Goal: Find specific page/section: Find specific page/section

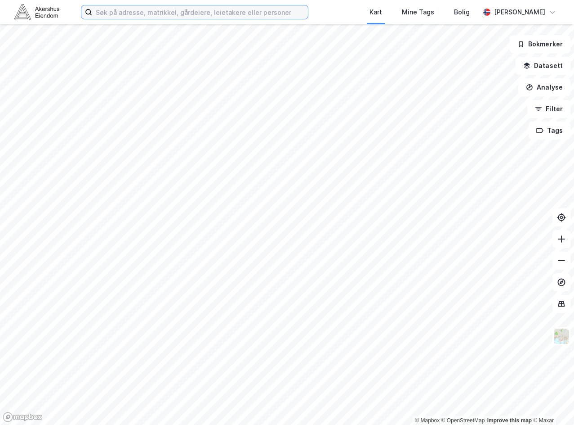
click at [193, 11] on input at bounding box center [200, 11] width 216 height 13
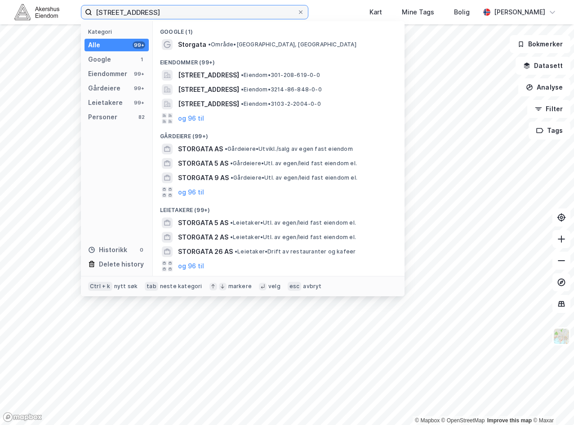
type input "[STREET_ADDRESS]"
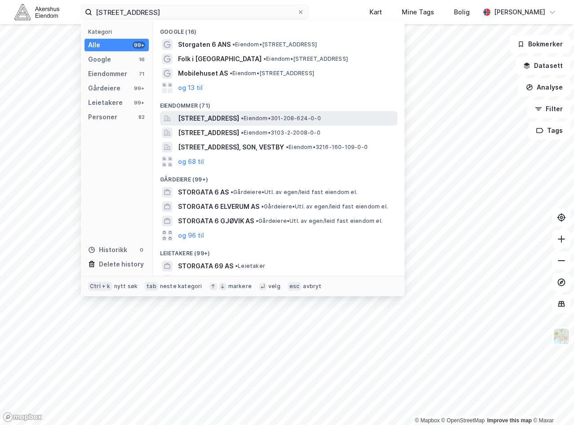
click at [278, 122] on div "[STREET_ADDRESS] • Eiendom • 301-208-624-0-0" at bounding box center [287, 118] width 218 height 11
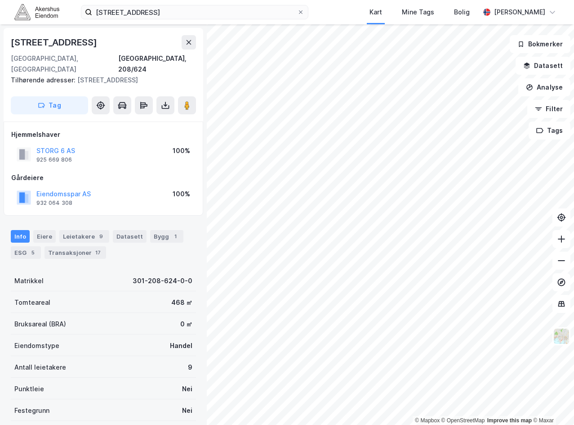
drag, startPoint x: 60, startPoint y: 146, endPoint x: 87, endPoint y: 138, distance: 27.7
click at [87, 143] on div "STORG 6 AS 925 669 806 100%" at bounding box center [103, 154] width 184 height 22
drag, startPoint x: 93, startPoint y: 153, endPoint x: 36, endPoint y: 149, distance: 57.3
click at [36, 149] on div "STORG 6 AS 925 669 806 100%" at bounding box center [103, 154] width 184 height 22
copy div "925 669 806"
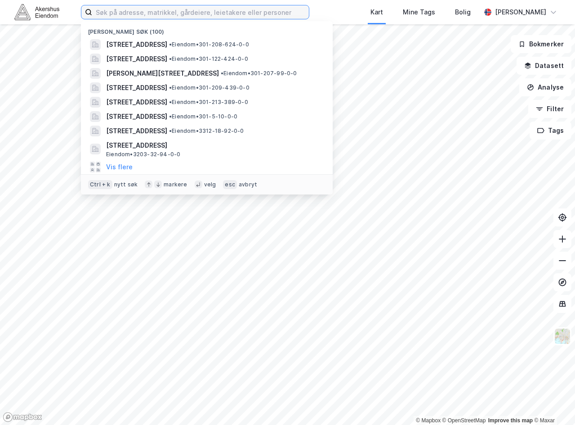
click at [175, 14] on input at bounding box center [200, 11] width 217 height 13
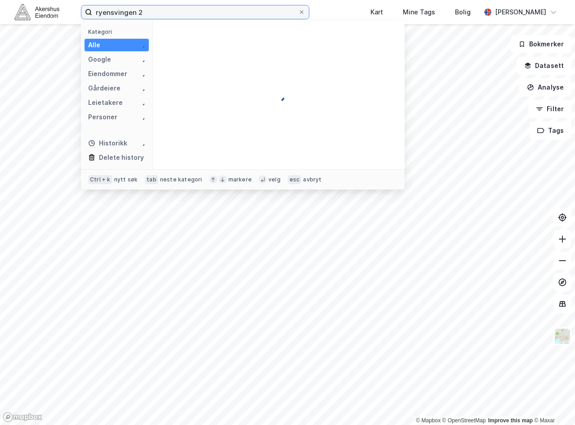
type input "ryensvingen 2"
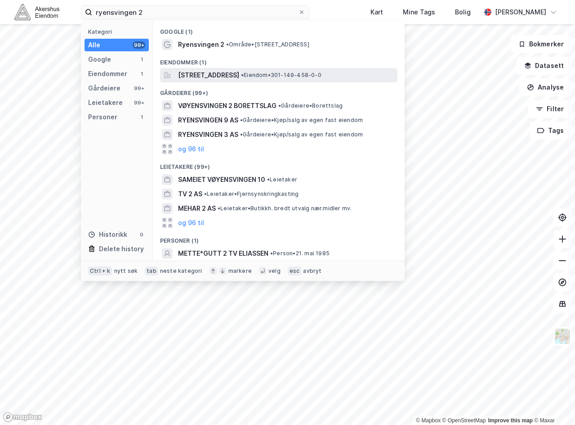
click at [239, 72] on span "Ryensvingen 2, 0680, OSLO, OSLO" at bounding box center [208, 75] width 61 height 11
